Goal: Task Accomplishment & Management: Manage account settings

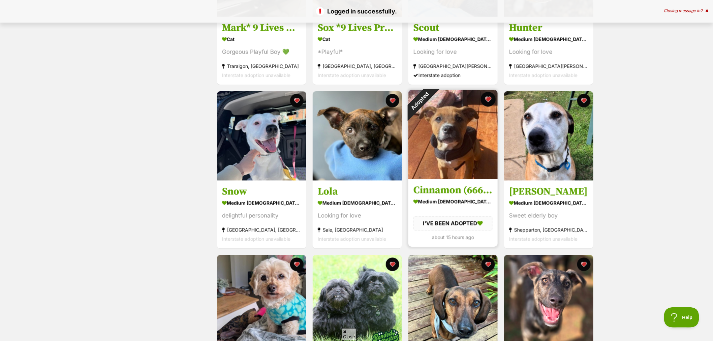
click at [489, 99] on button "favourite" at bounding box center [488, 99] width 15 height 15
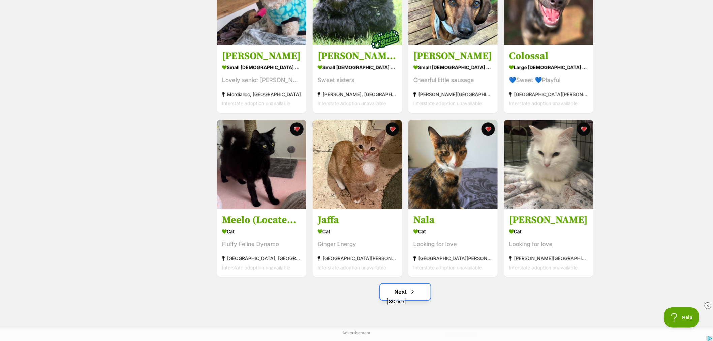
click at [414, 292] on span "Next page" at bounding box center [413, 292] width 7 height 8
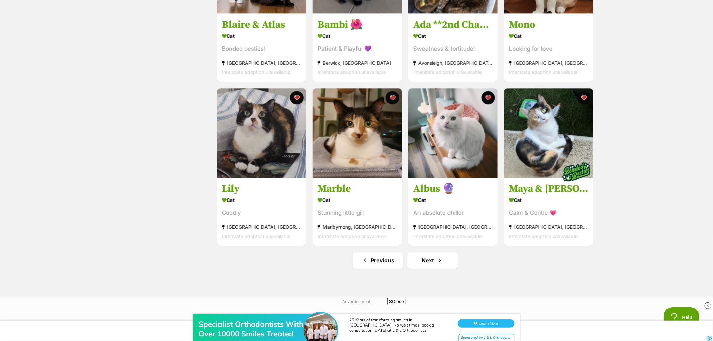
scroll to position [749, 0]
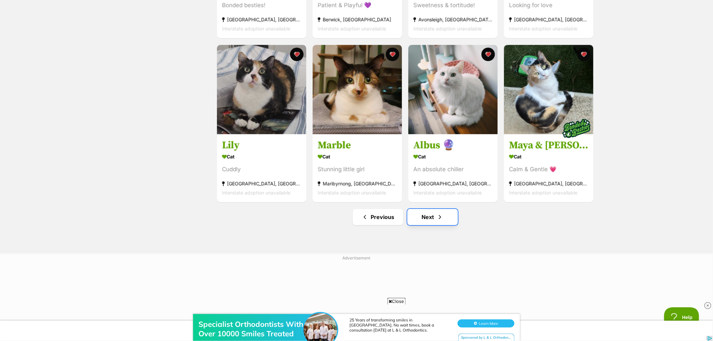
click at [444, 223] on link "Next" at bounding box center [433, 217] width 51 height 16
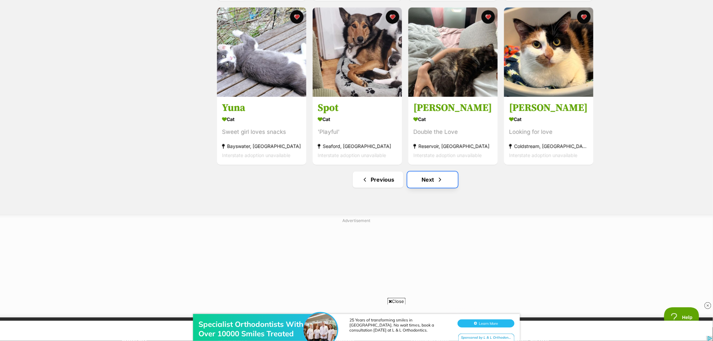
click at [445, 185] on link "Next" at bounding box center [433, 180] width 51 height 16
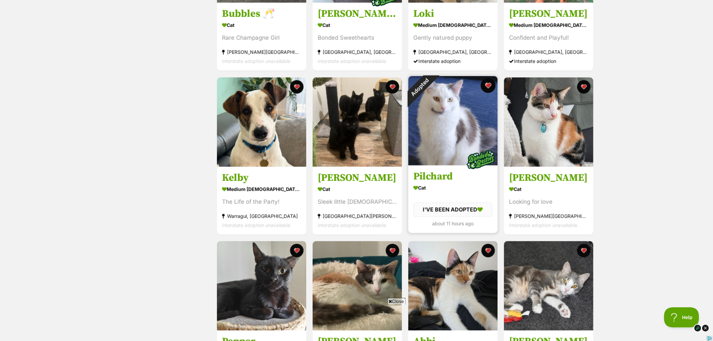
click at [488, 86] on button "favourite" at bounding box center [488, 85] width 15 height 15
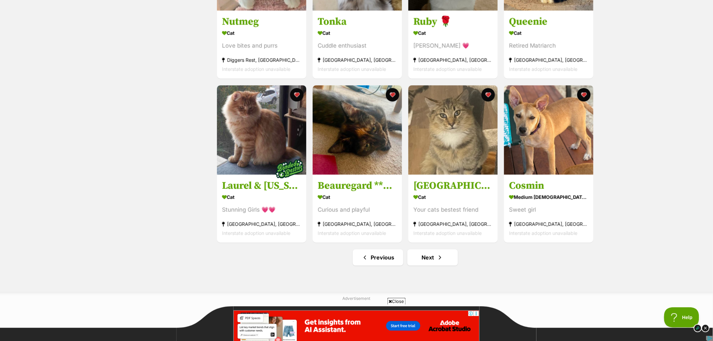
scroll to position [712, 0]
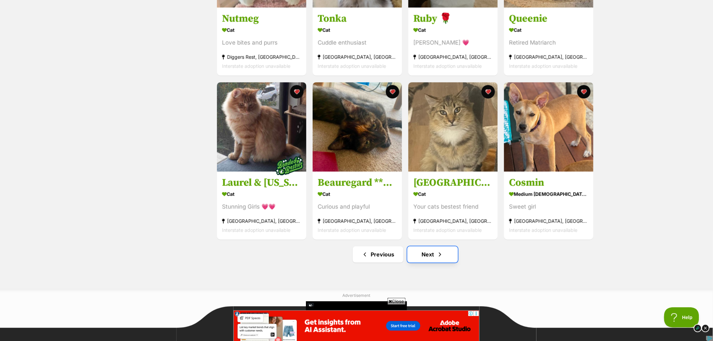
click at [426, 258] on link "Next" at bounding box center [433, 254] width 51 height 16
